Goal: Check status: Check status

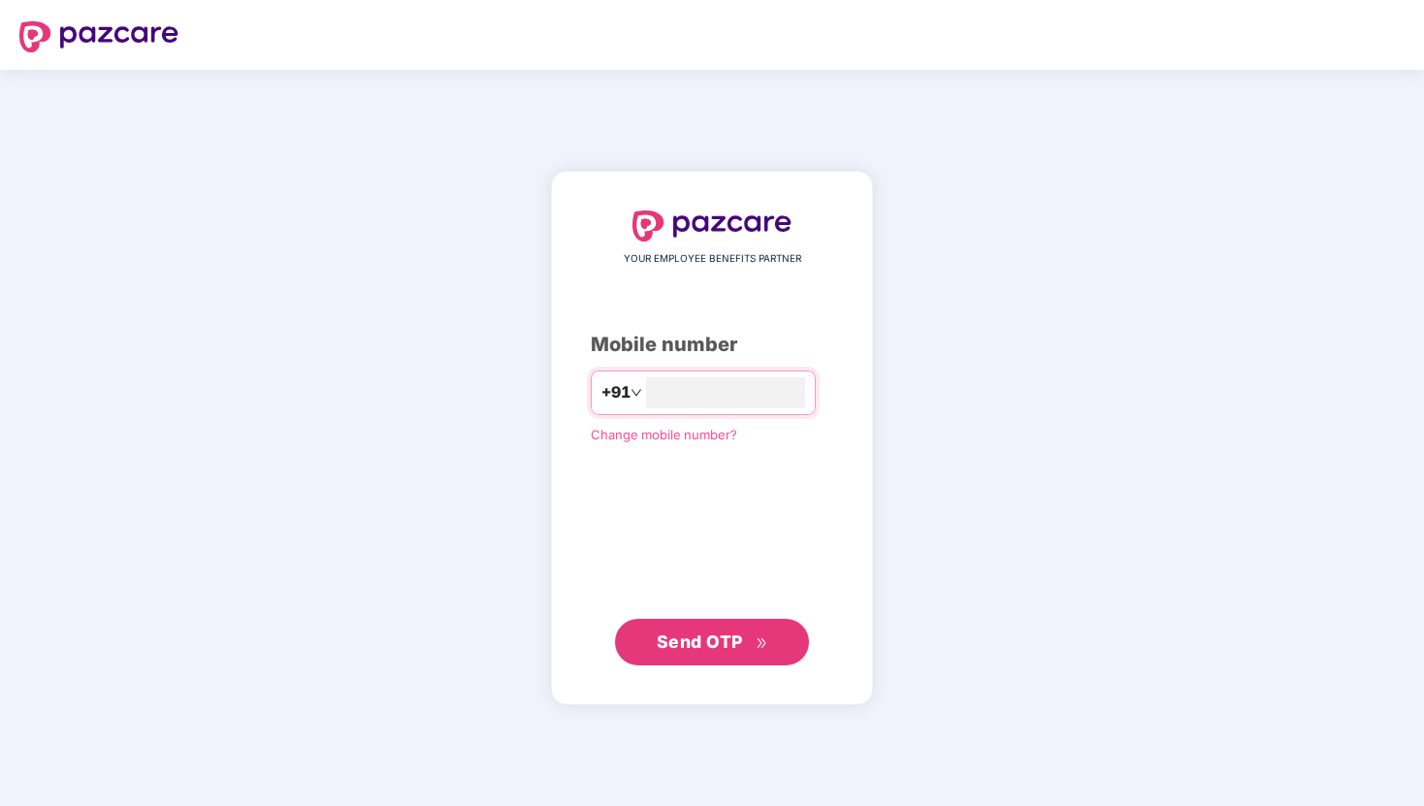
type input "**********"
click at [712, 643] on span "Send OTP" at bounding box center [700, 641] width 86 height 20
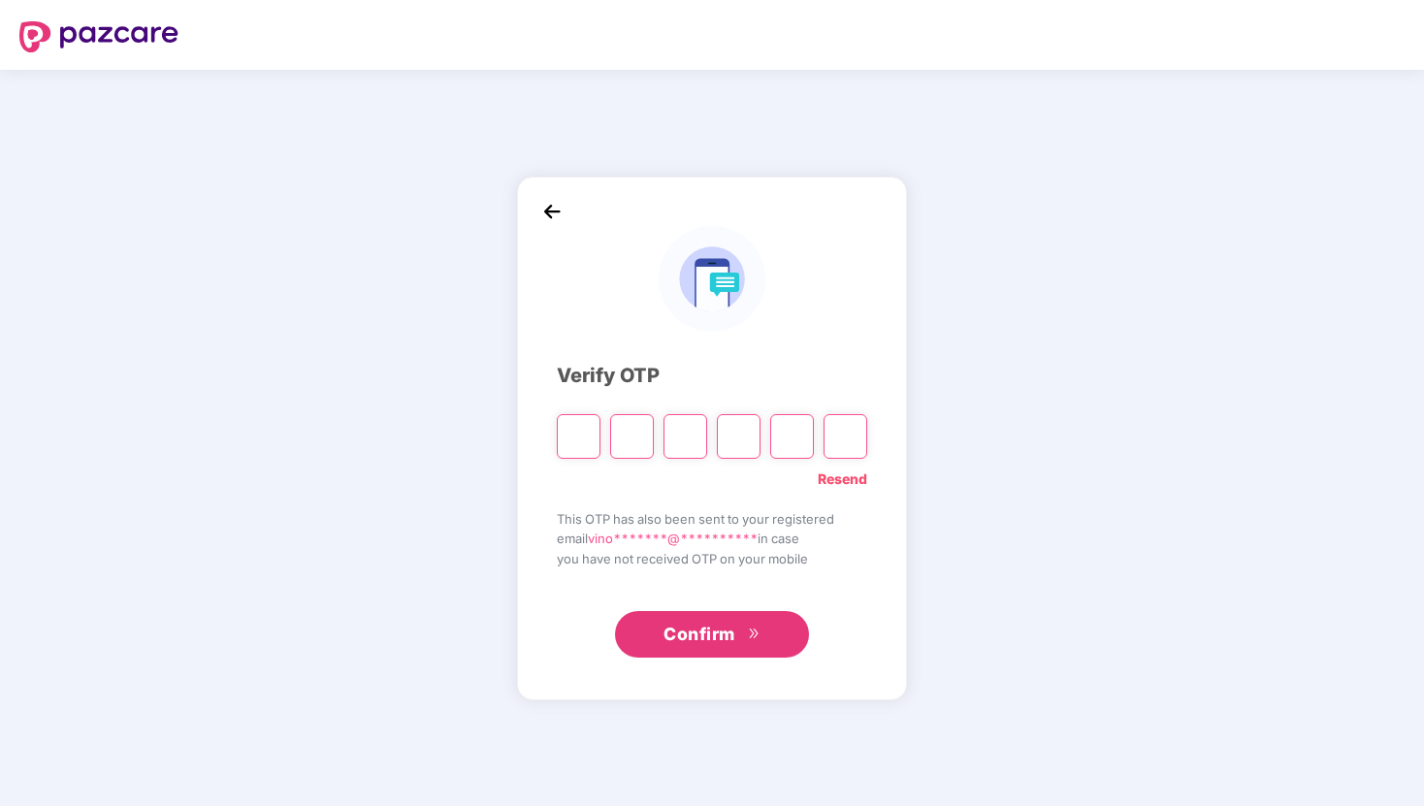
type input "*"
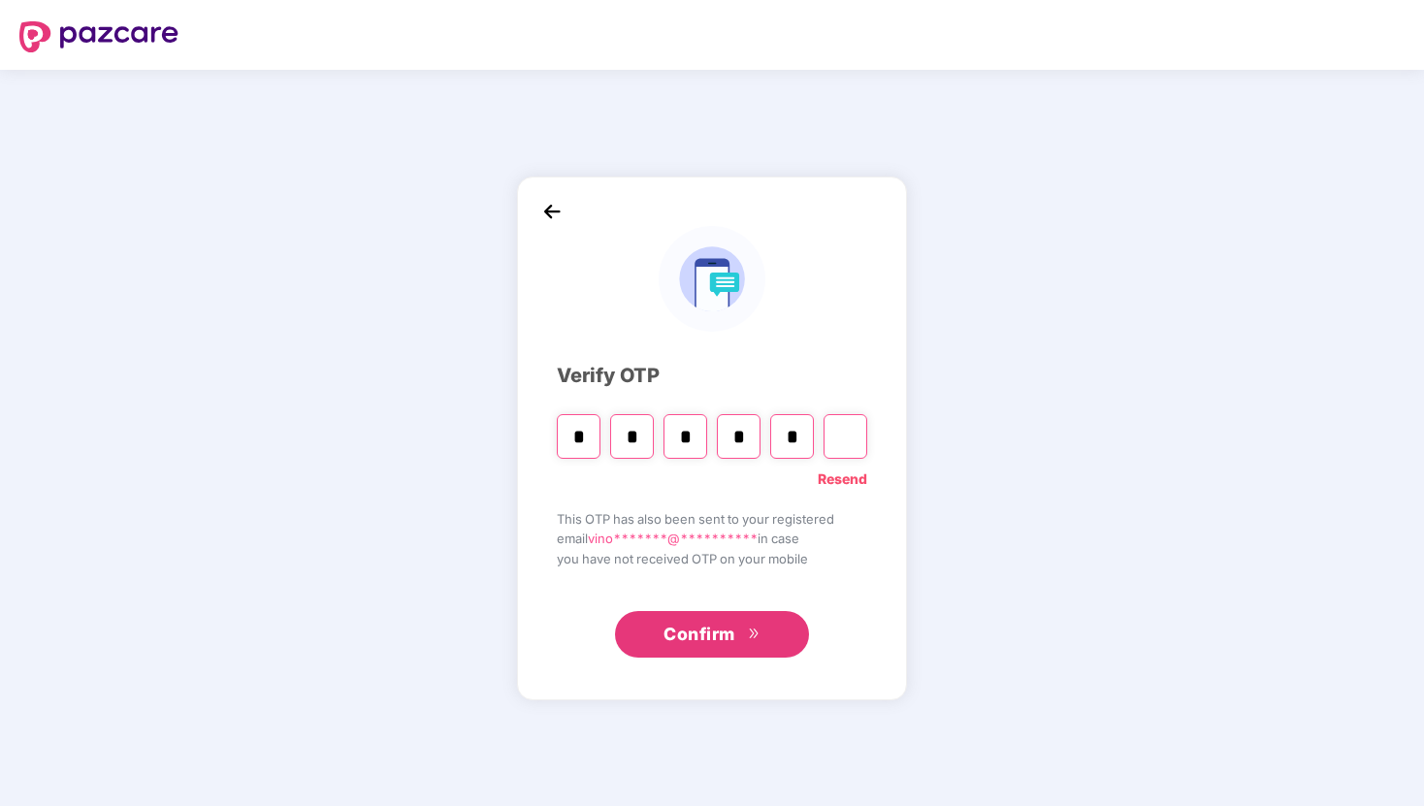
type input "*"
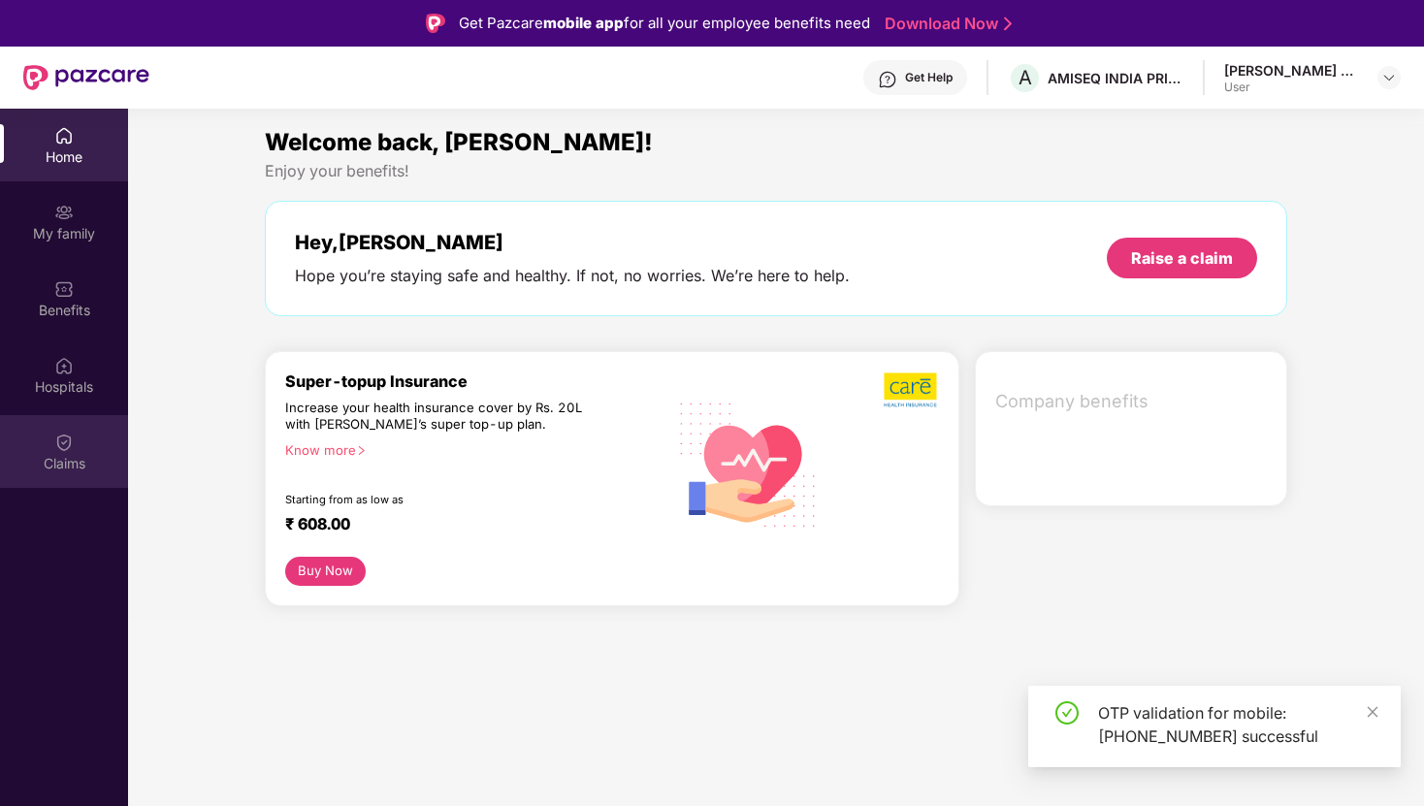
click at [70, 461] on div "Claims" at bounding box center [64, 463] width 128 height 19
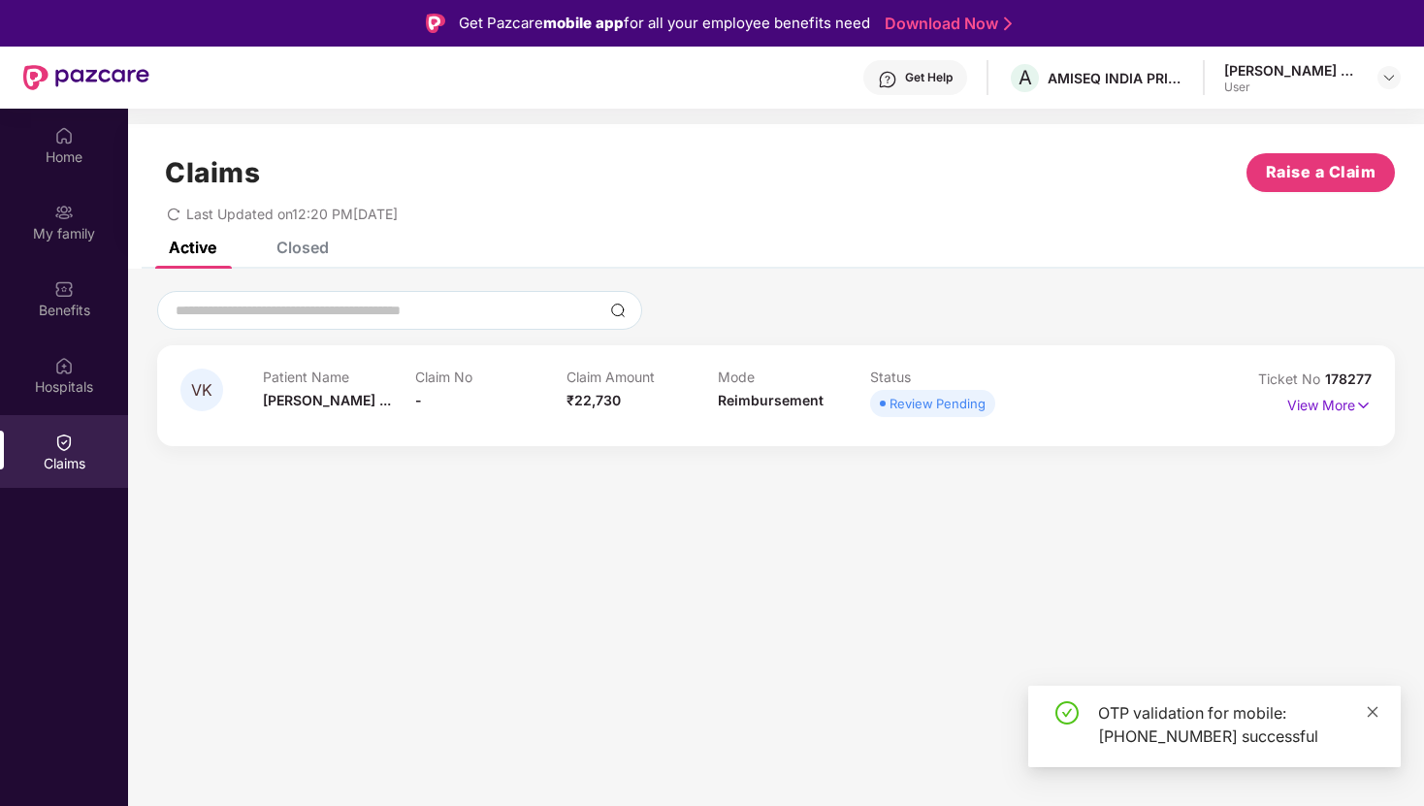
click at [1373, 716] on icon "close" at bounding box center [1373, 712] width 14 height 14
click at [1355, 401] on img at bounding box center [1363, 405] width 16 height 21
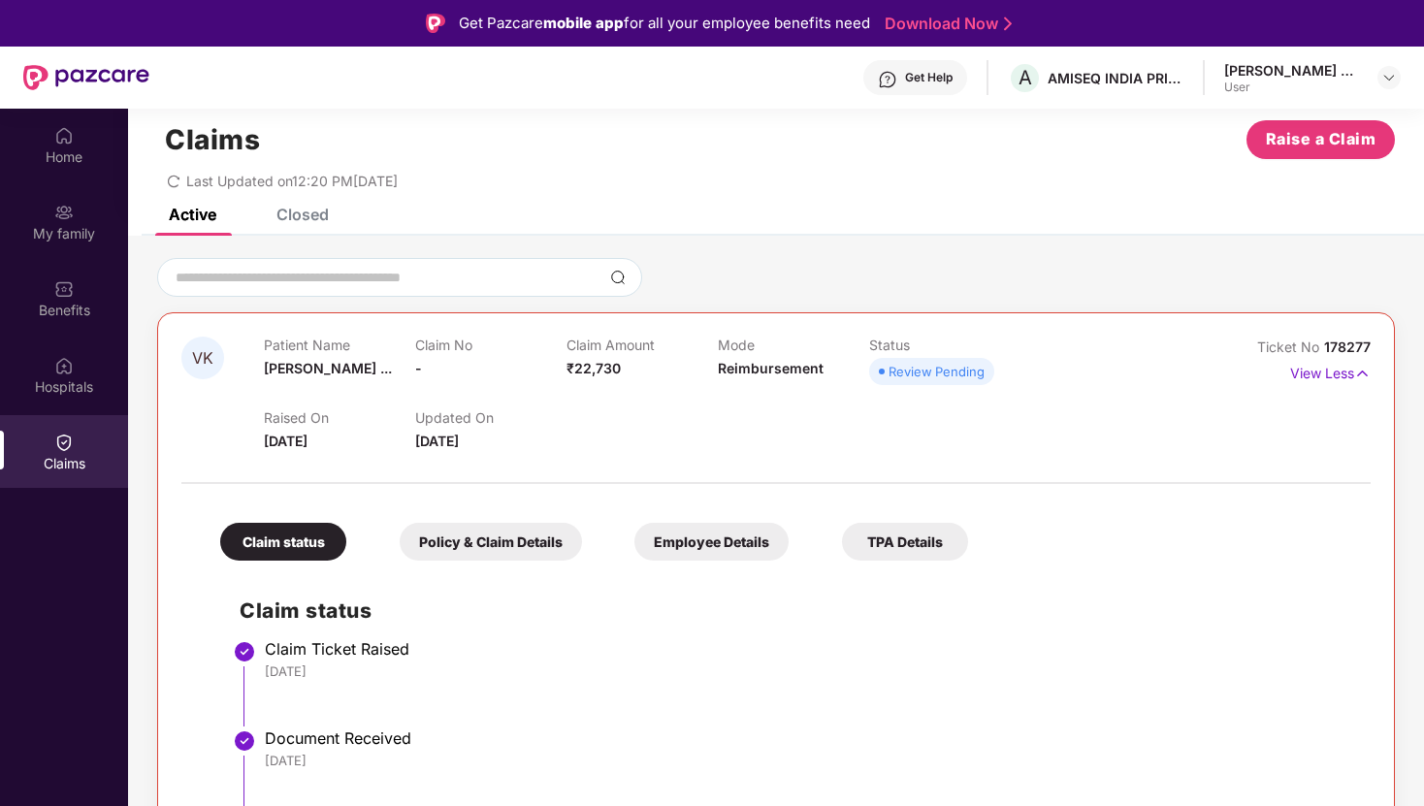
scroll to position [109, 0]
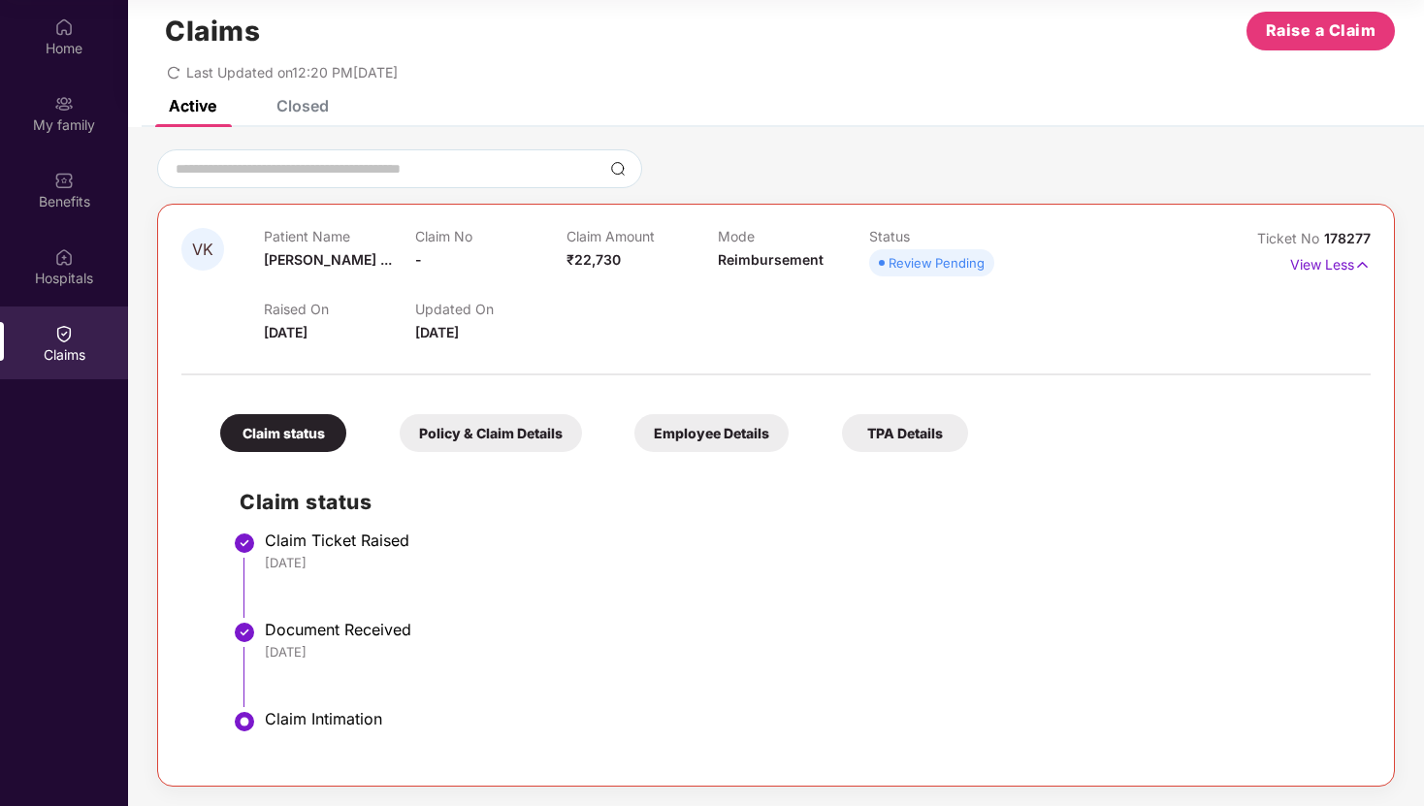
click at [534, 432] on div "Policy & Claim Details" at bounding box center [491, 433] width 182 height 38
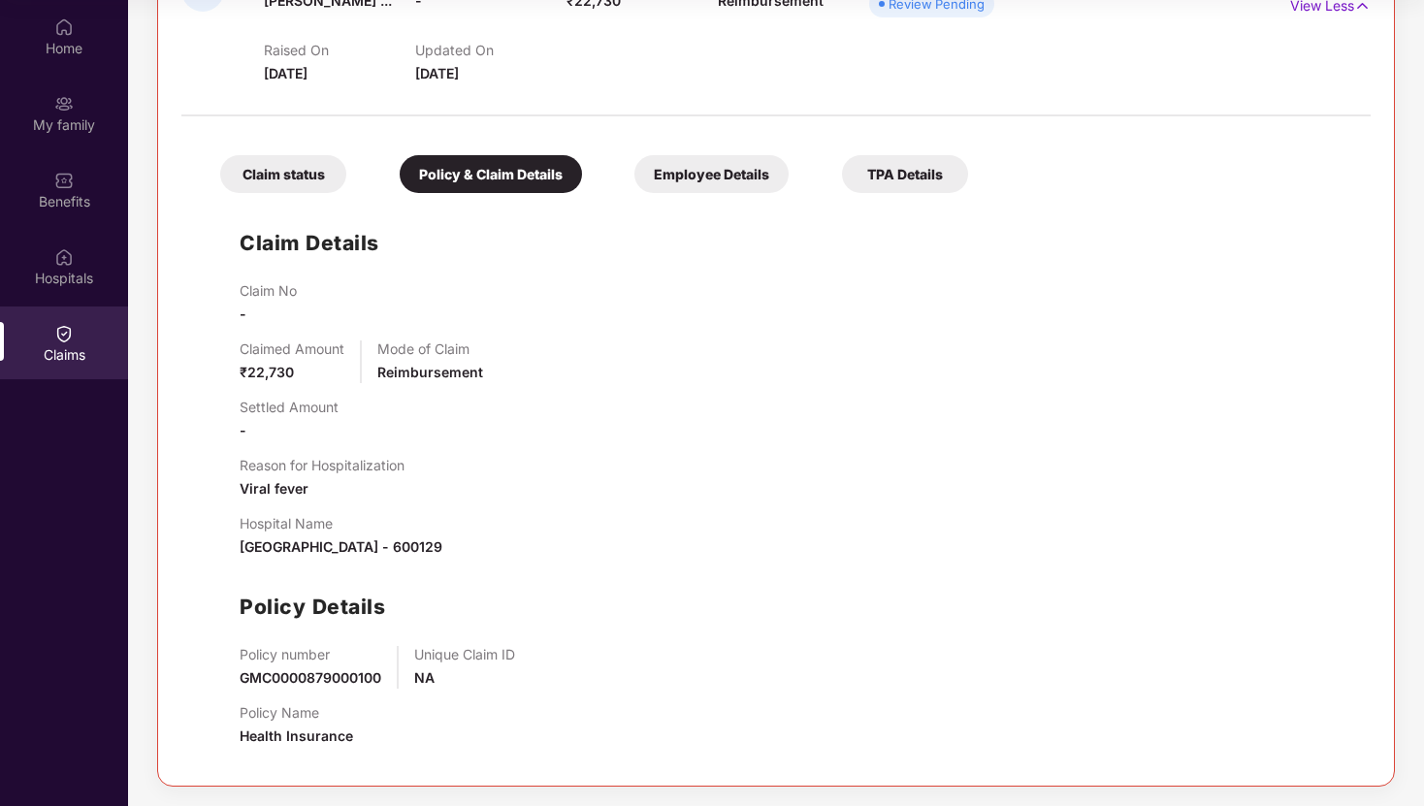
scroll to position [0, 0]
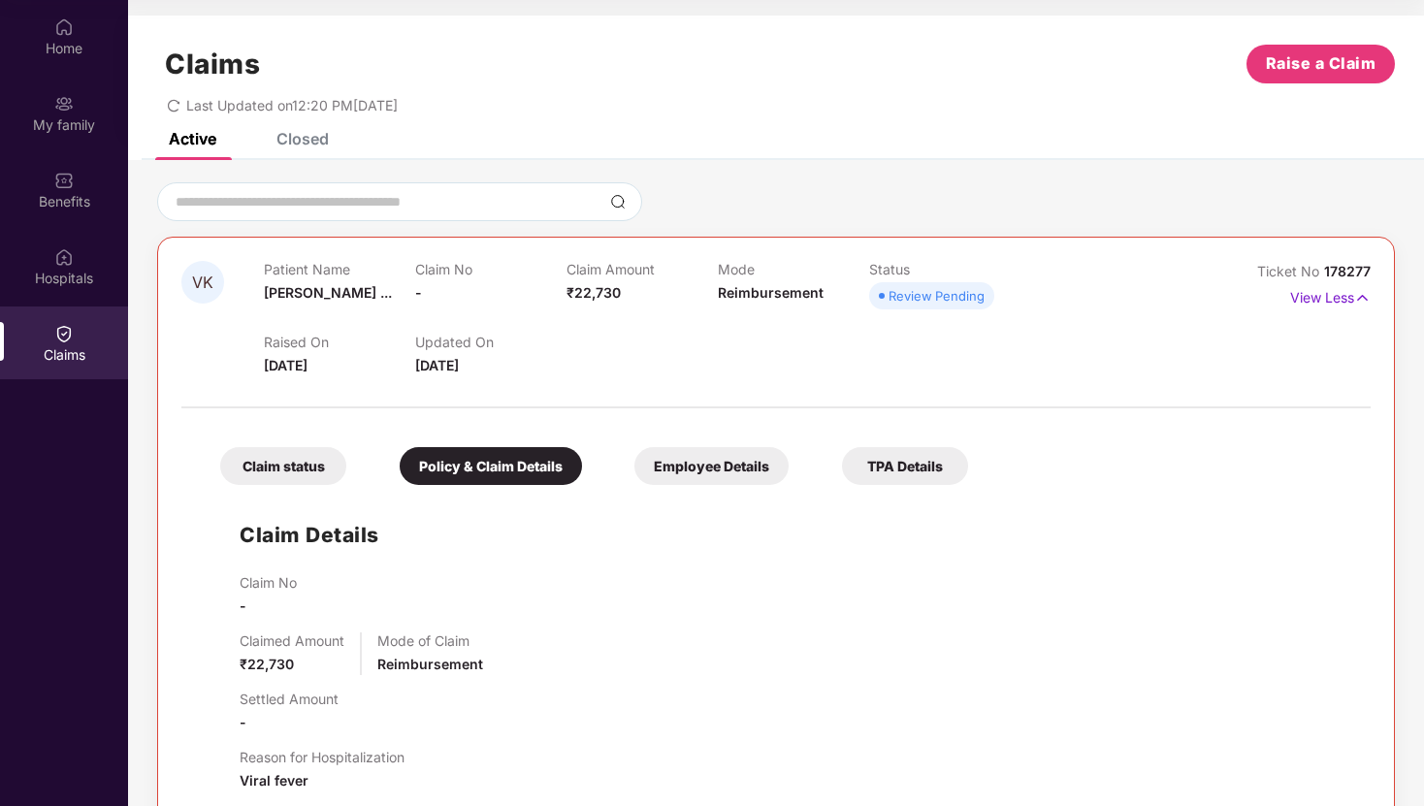
click at [288, 456] on div "Claim status" at bounding box center [283, 466] width 126 height 38
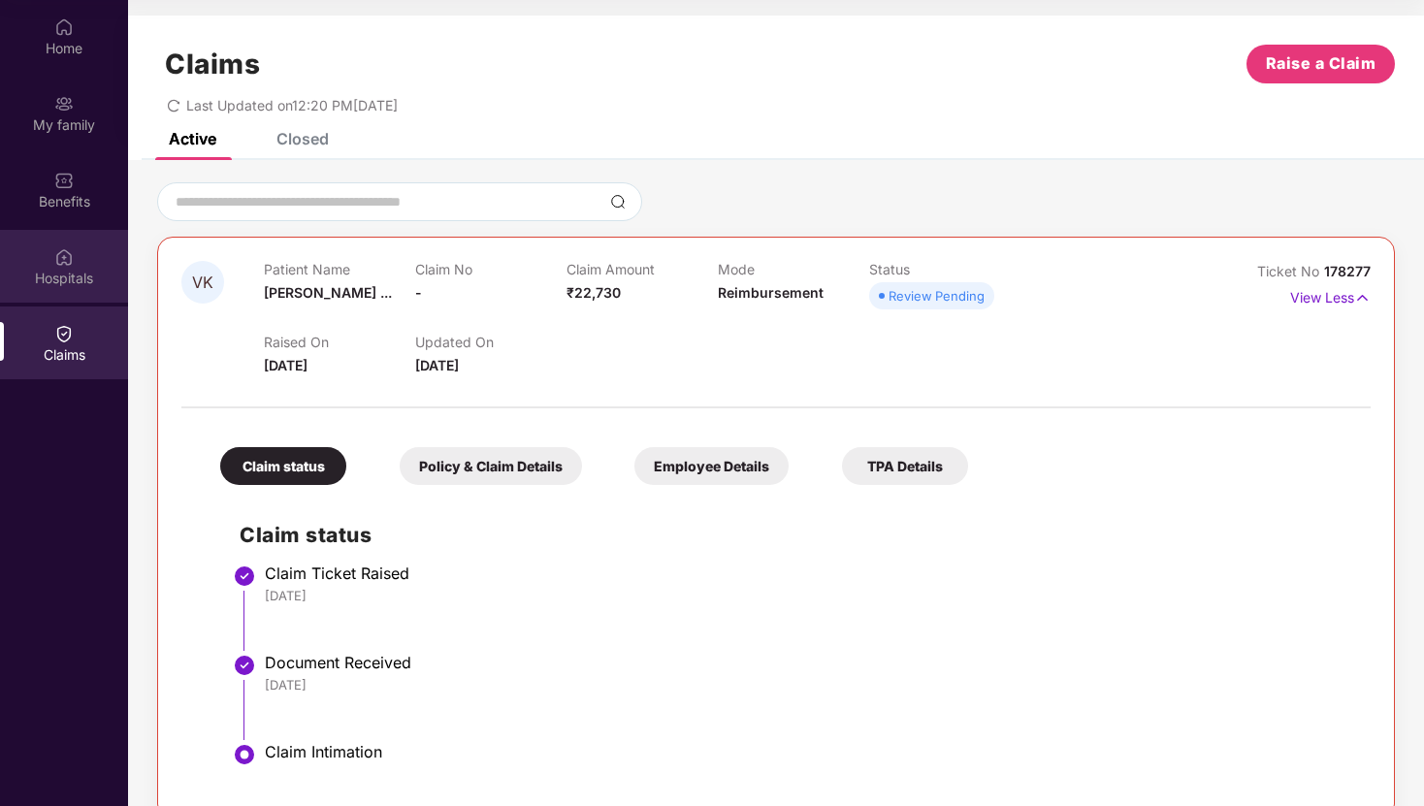
click at [72, 274] on div "Hospitals" at bounding box center [64, 278] width 128 height 19
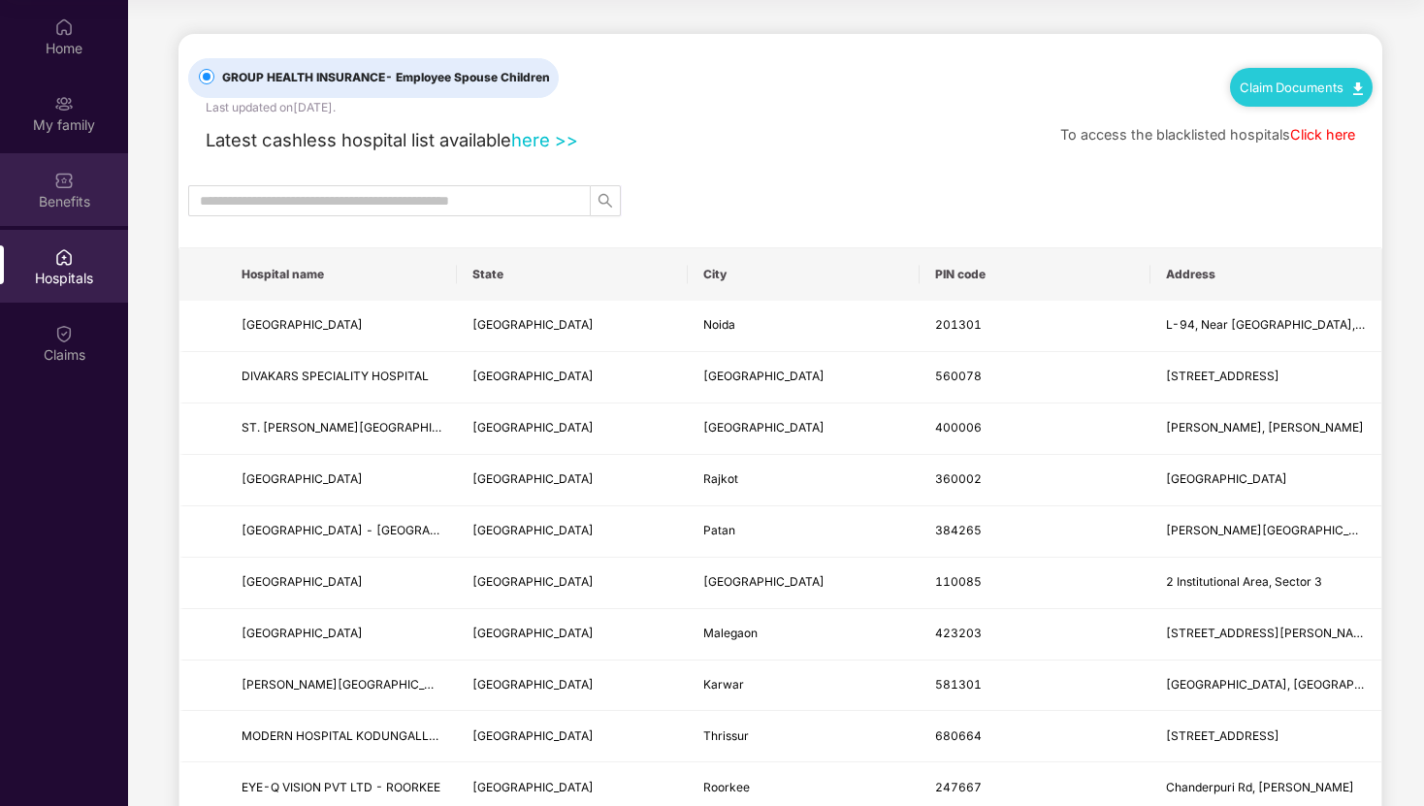
click at [48, 172] on div "Benefits" at bounding box center [64, 189] width 128 height 73
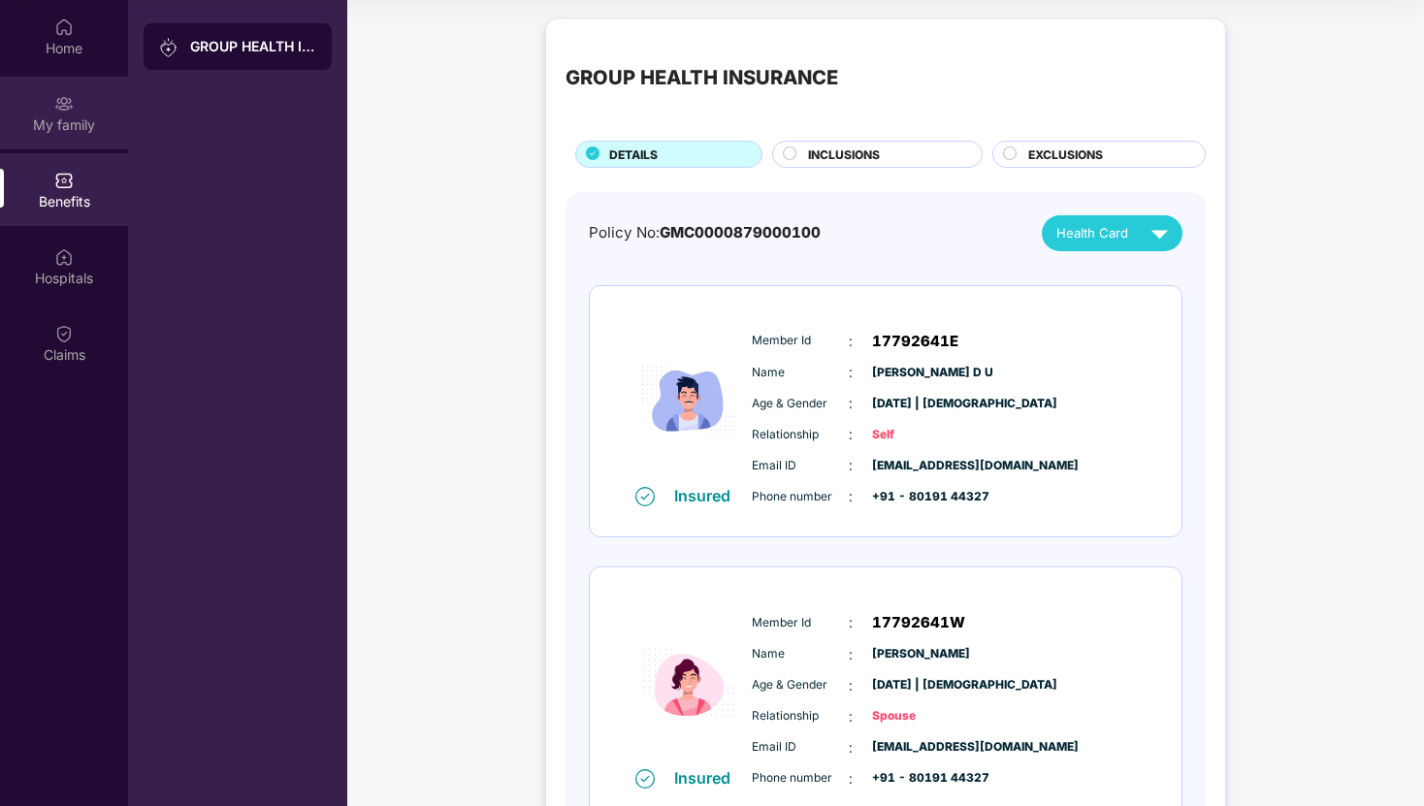
click at [54, 112] on img at bounding box center [63, 103] width 19 height 19
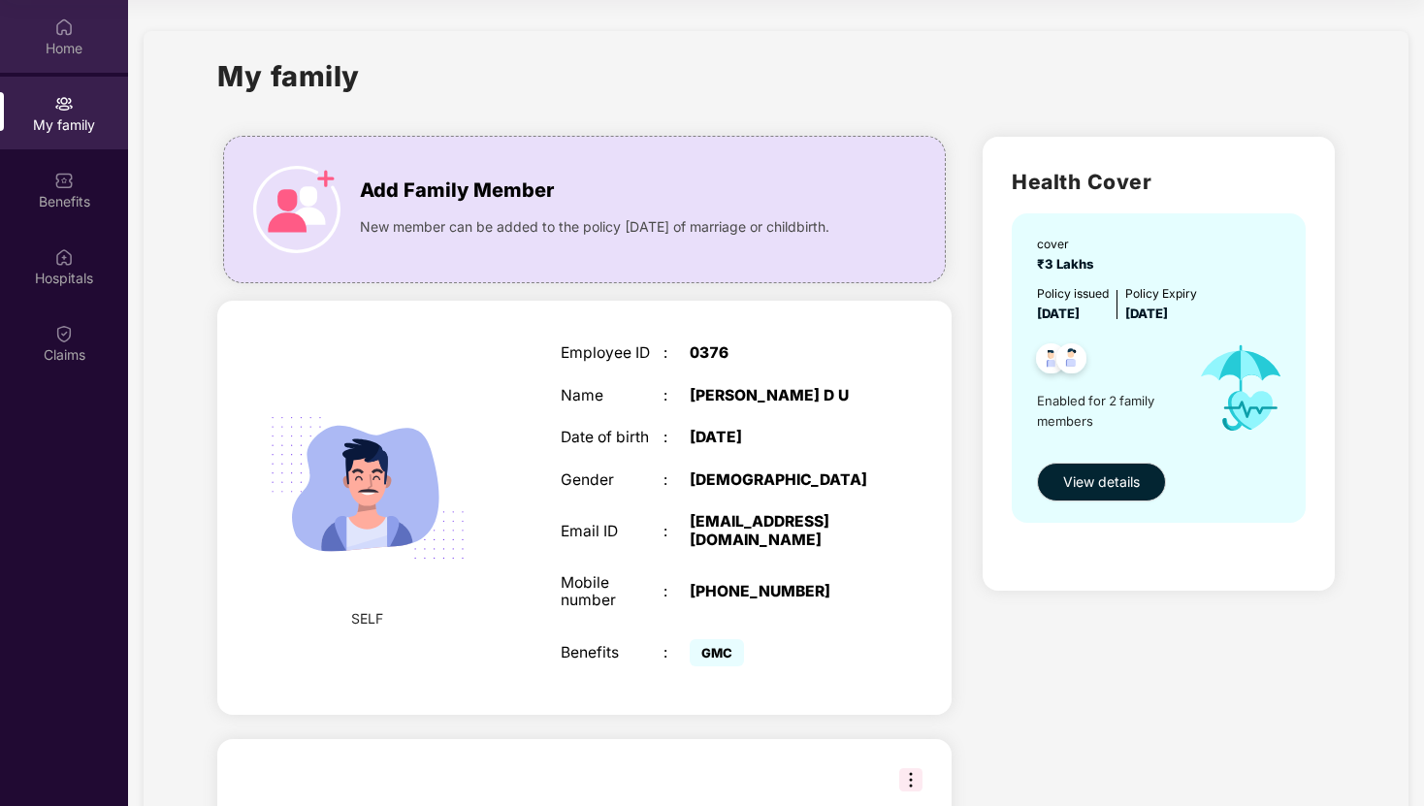
click at [58, 25] on img at bounding box center [63, 26] width 19 height 19
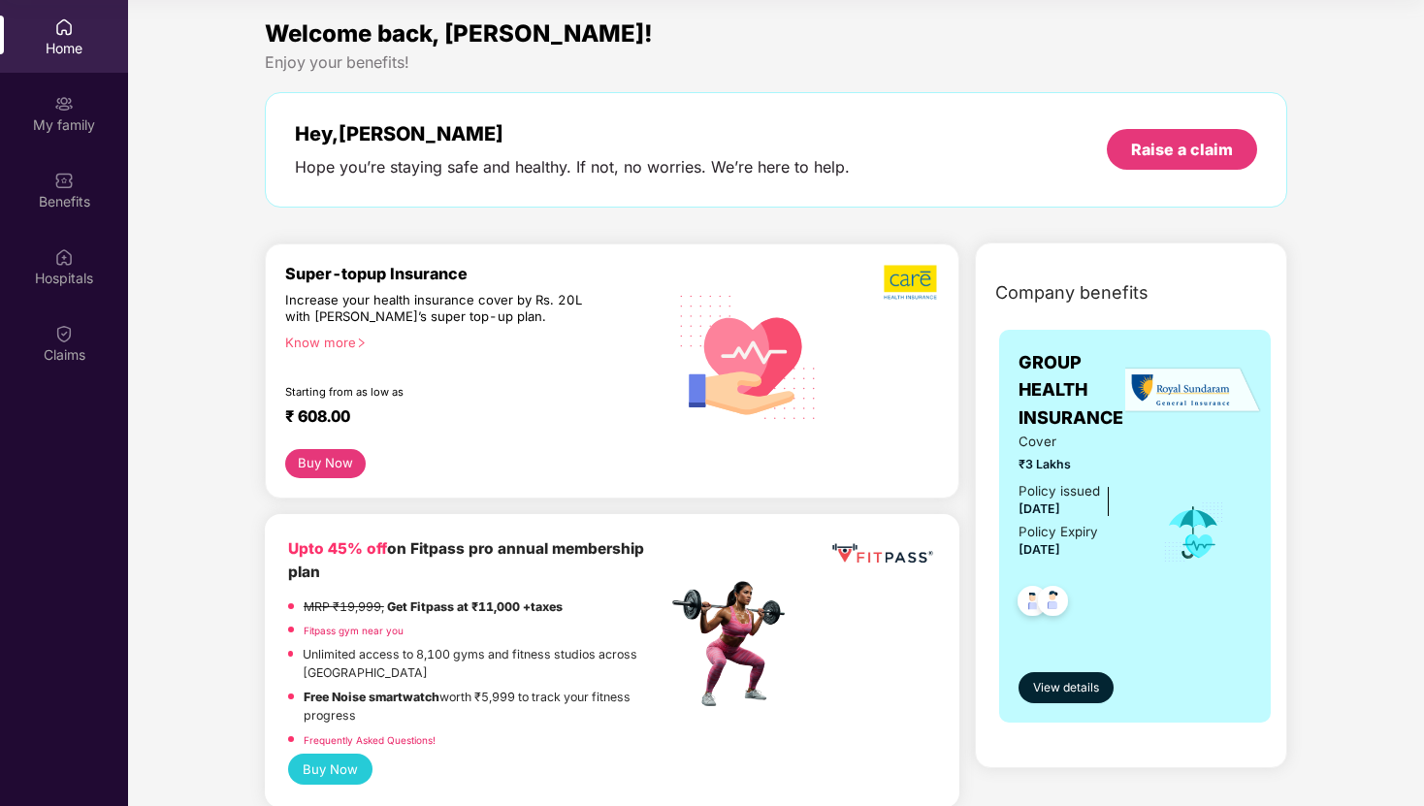
click at [339, 342] on div "Know more" at bounding box center [470, 342] width 370 height 14
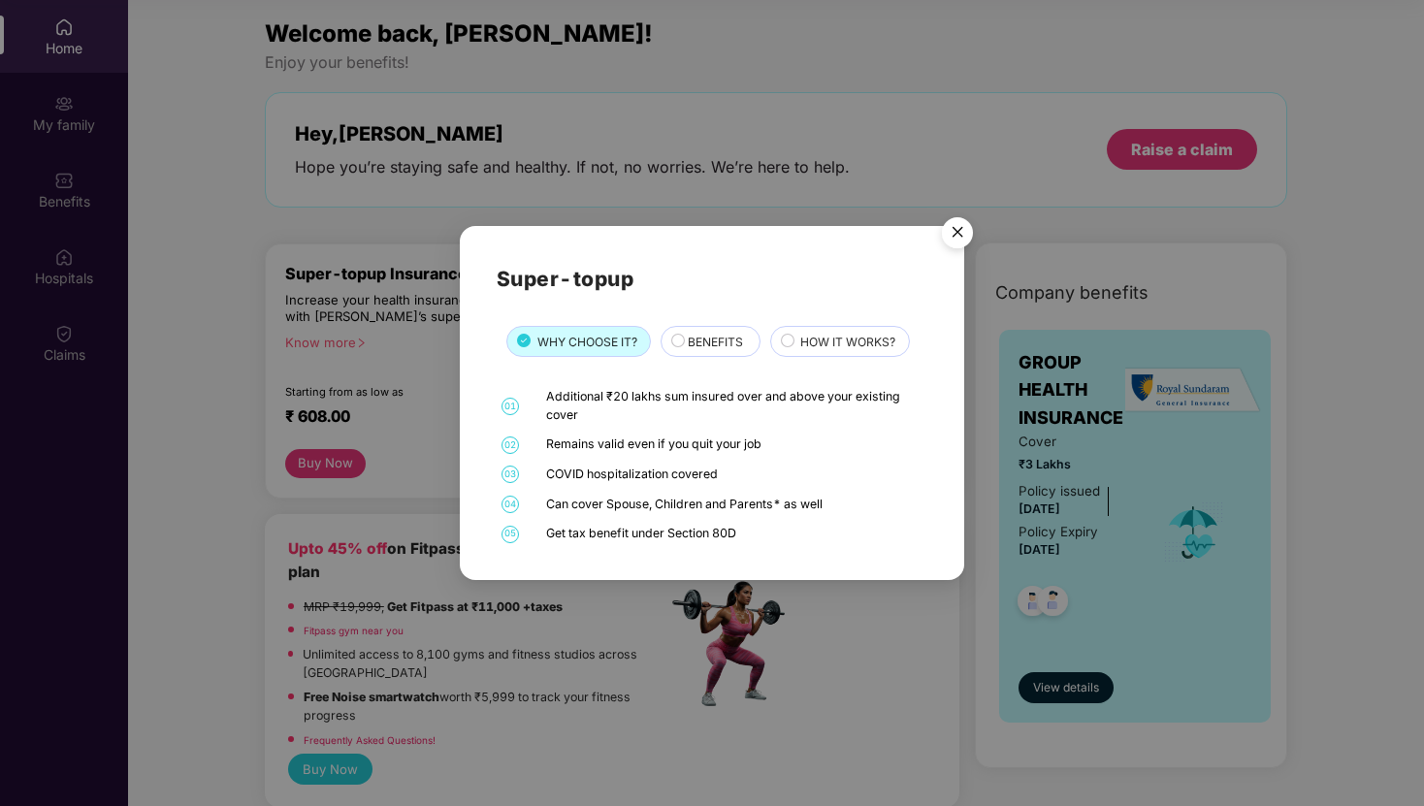
click at [958, 235] on img "Close" at bounding box center [957, 236] width 54 height 54
